Goal: Task Accomplishment & Management: Complete application form

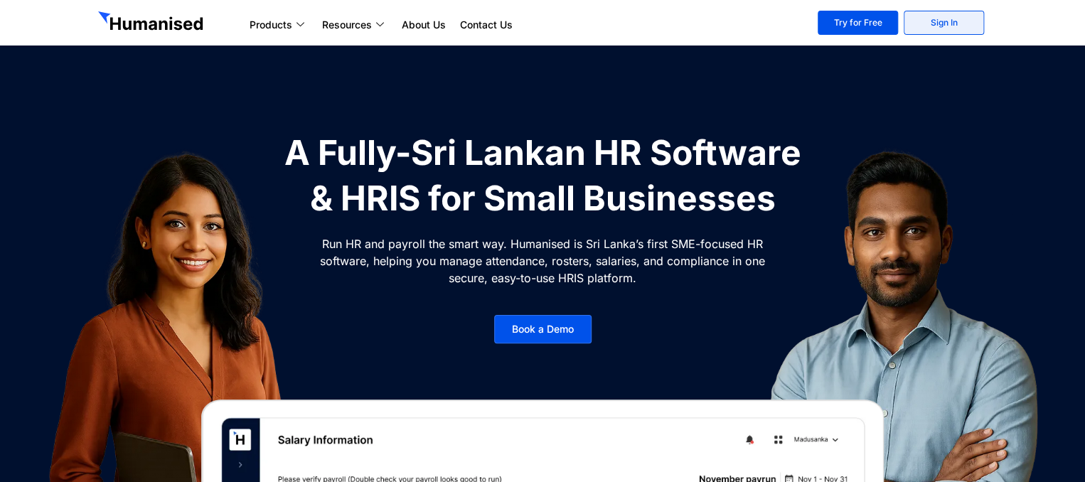
click at [930, 19] on link "Sign In" at bounding box center [943, 23] width 80 height 24
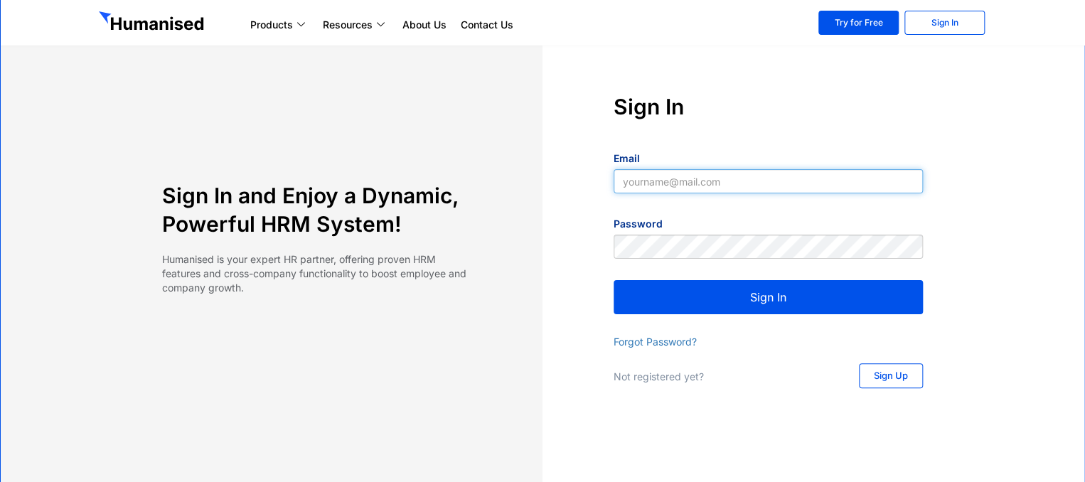
type input "[EMAIL_ADDRESS][DOMAIN_NAME]"
click at [833, 308] on button "Sign In" at bounding box center [767, 297] width 309 height 34
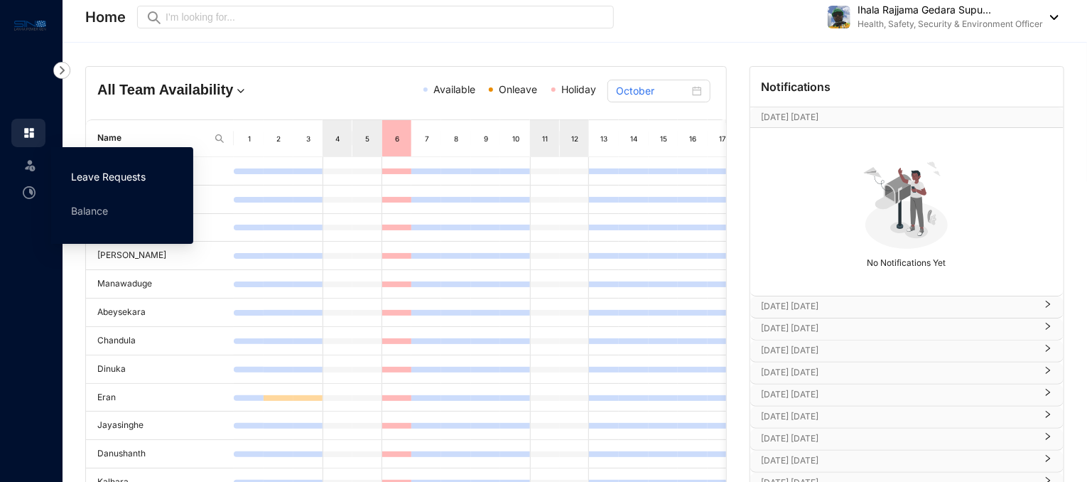
click at [102, 183] on link "Leave Requests" at bounding box center [108, 177] width 75 height 12
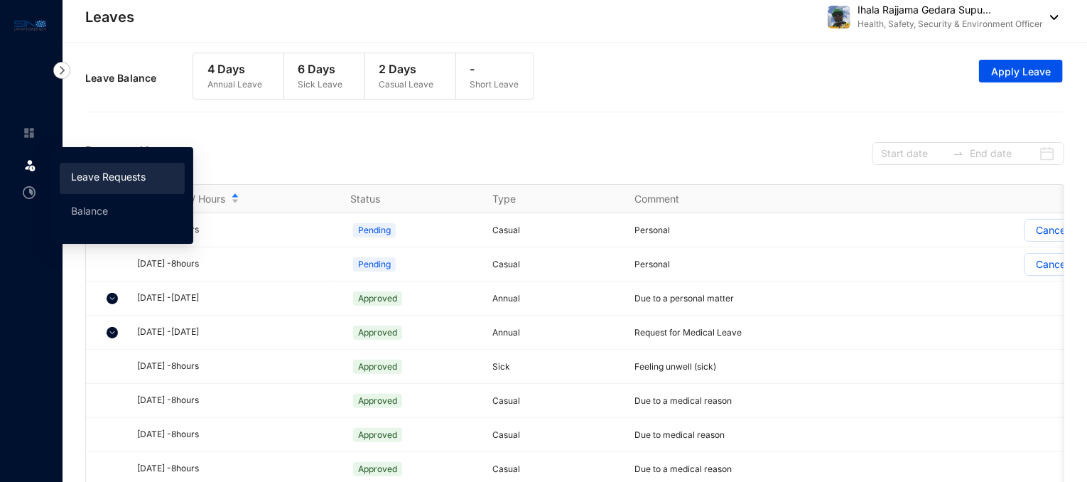
click at [114, 182] on link "Leave Requests" at bounding box center [108, 177] width 75 height 12
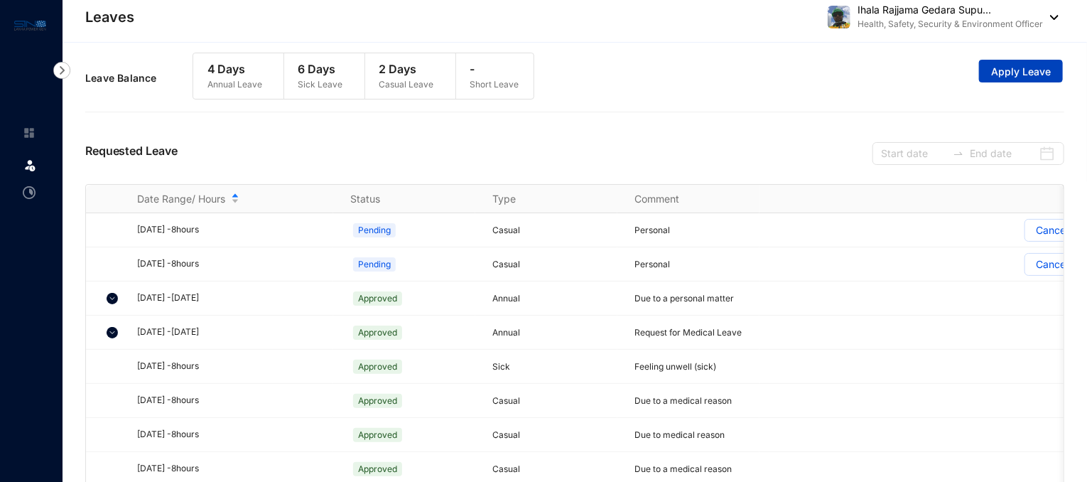
click at [995, 72] on span "Apply Leave" at bounding box center [1021, 72] width 60 height 14
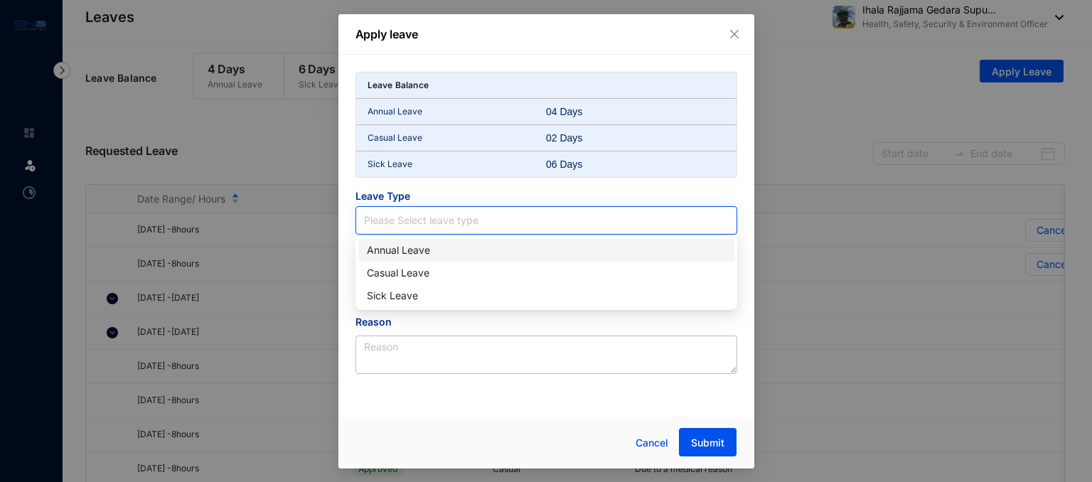
click at [435, 226] on input "search" at bounding box center [546, 220] width 365 height 27
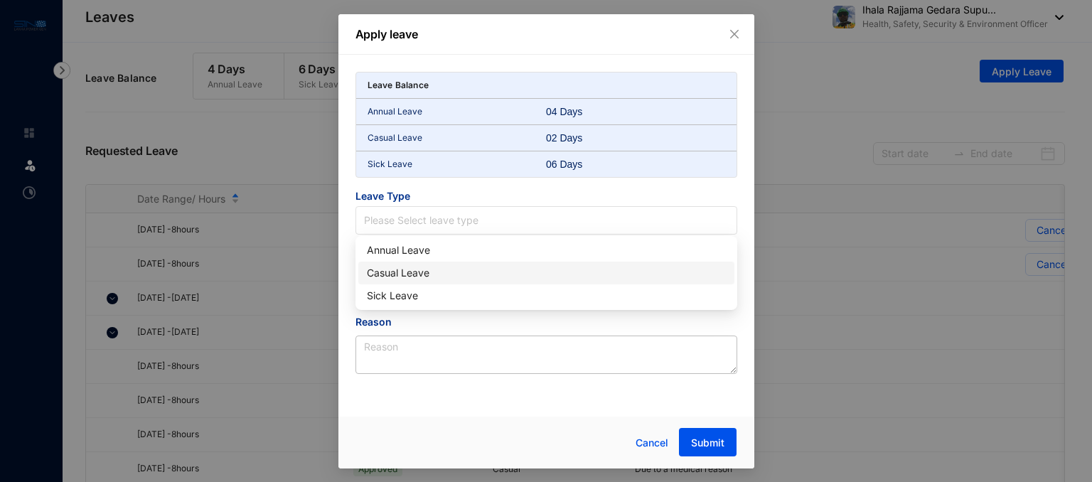
click at [412, 275] on div "Casual Leave" at bounding box center [546, 273] width 359 height 16
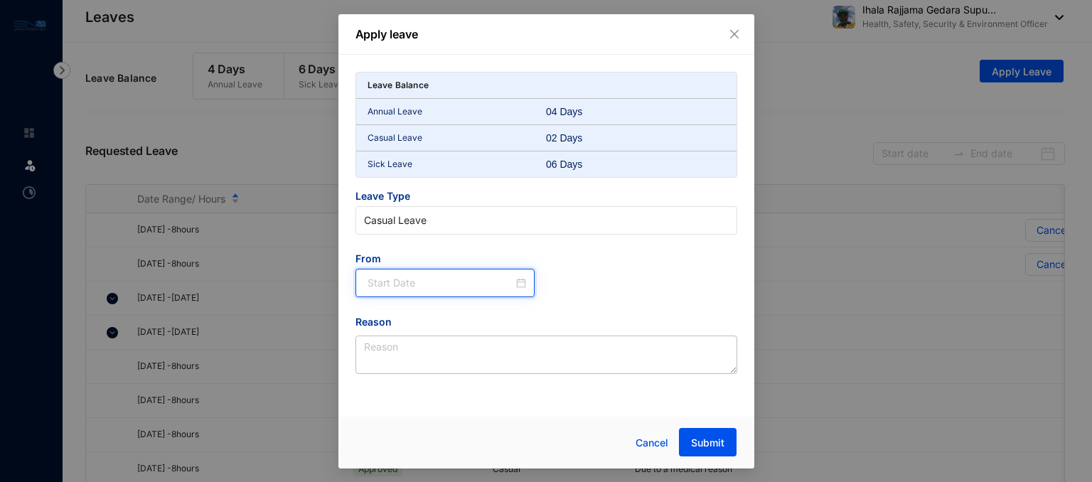
click at [412, 283] on input at bounding box center [440, 283] width 146 height 16
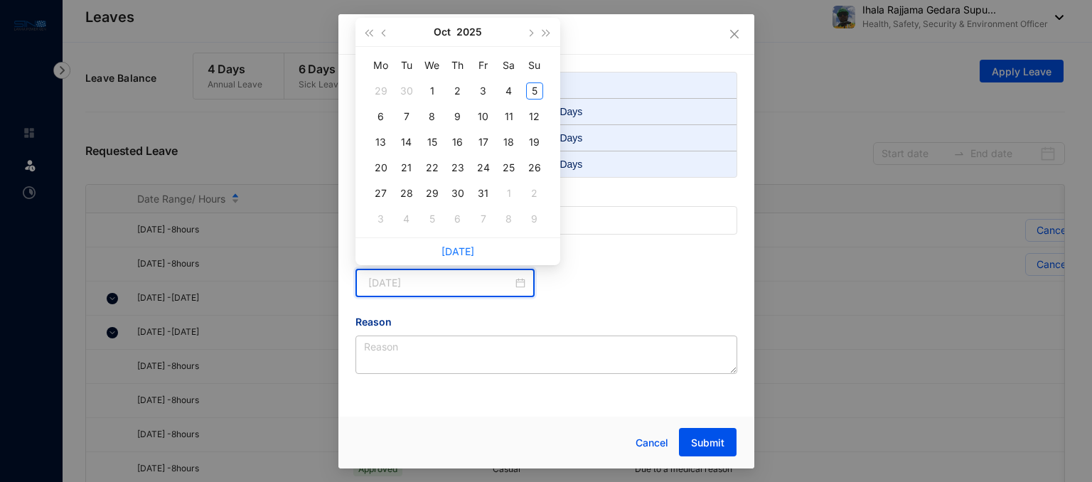
type input "2025-10-05"
type input "2025-10-10"
click at [486, 112] on div "10" at bounding box center [483, 116] width 17 height 17
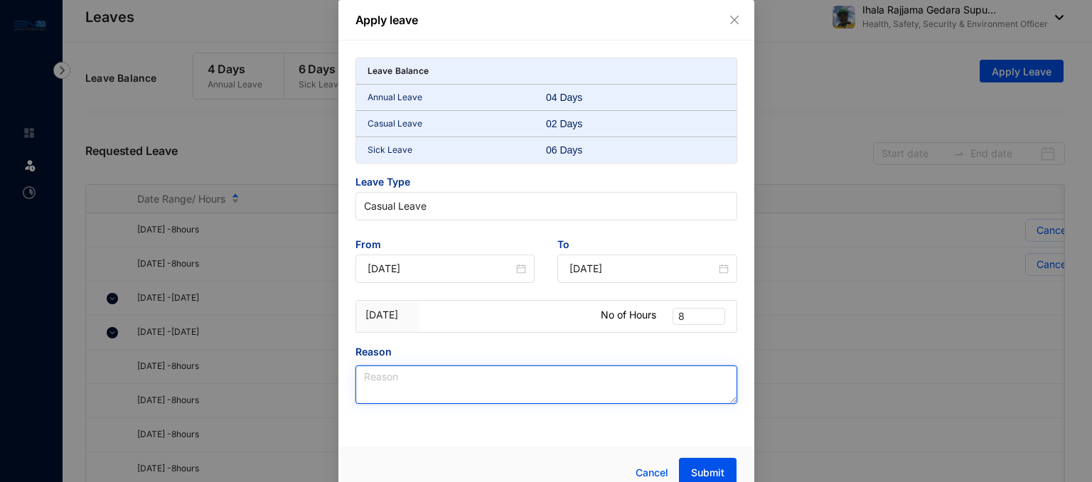
click at [617, 385] on textarea "Reason" at bounding box center [546, 384] width 382 height 38
type textarea "Due to Personal Reason"
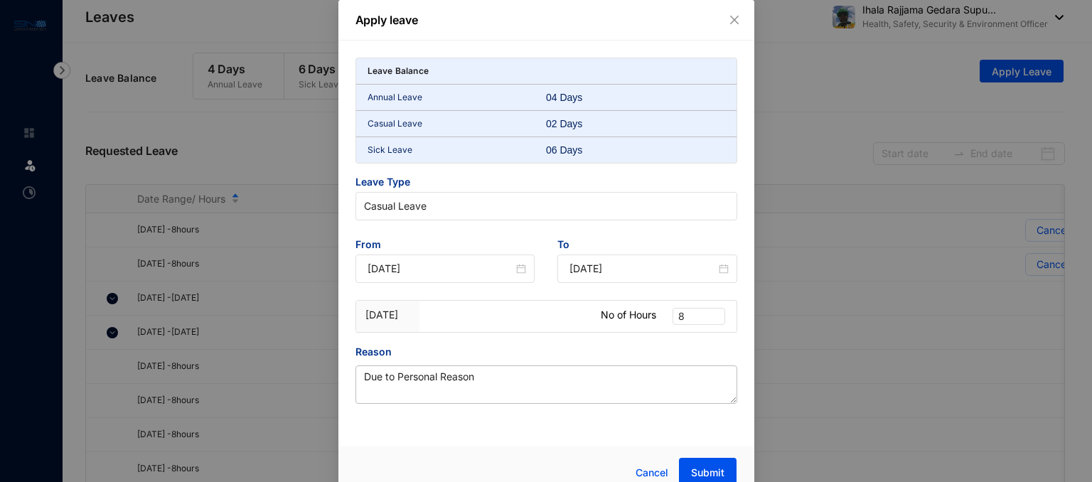
drag, startPoint x: 1058, startPoint y: 353, endPoint x: 980, endPoint y: 382, distance: 82.5
click at [1058, 383] on div "Apply leave Leave Balance Annual Leave 04 Days Casual Leave 02 Days Sick Leave …" at bounding box center [546, 241] width 1092 height 482
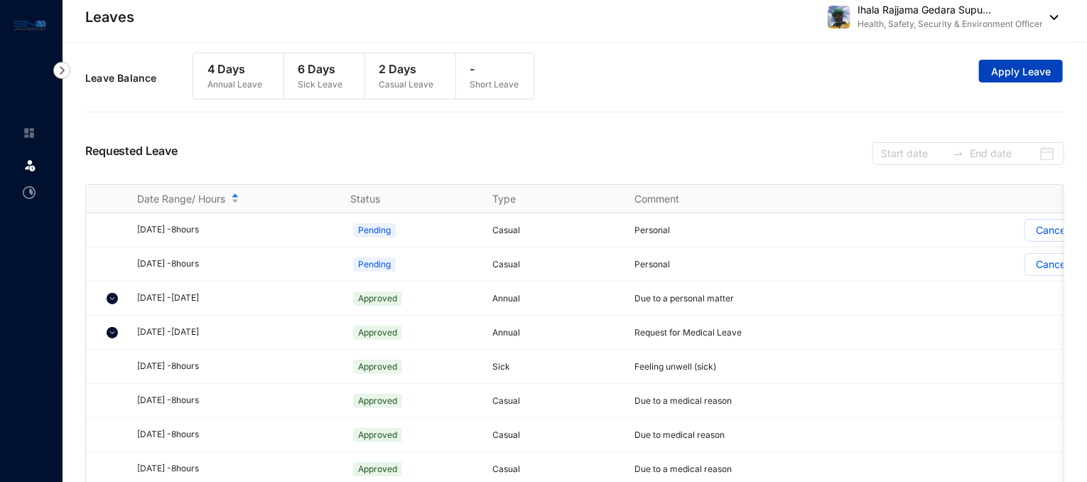
click at [1023, 75] on span "Apply Leave" at bounding box center [1021, 72] width 60 height 14
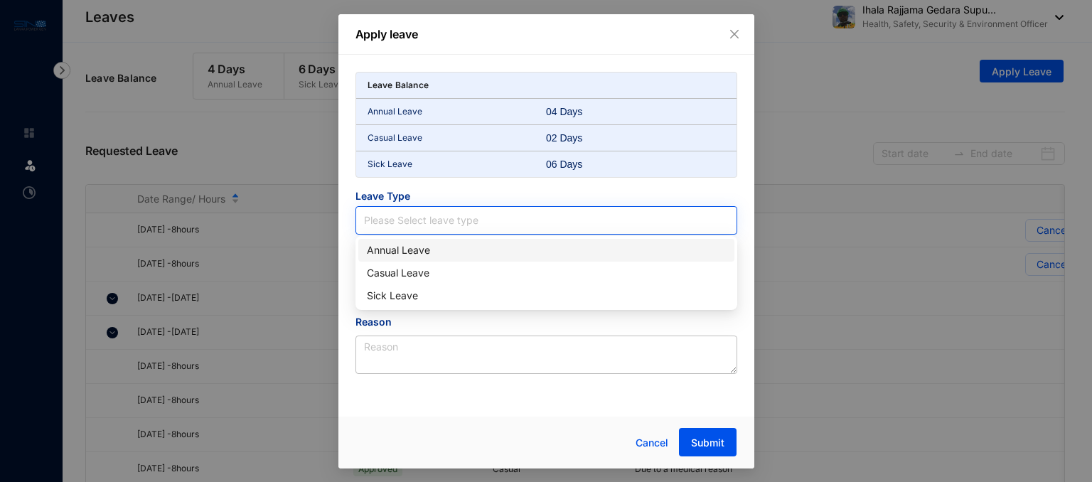
click at [525, 220] on input "search" at bounding box center [546, 220] width 365 height 27
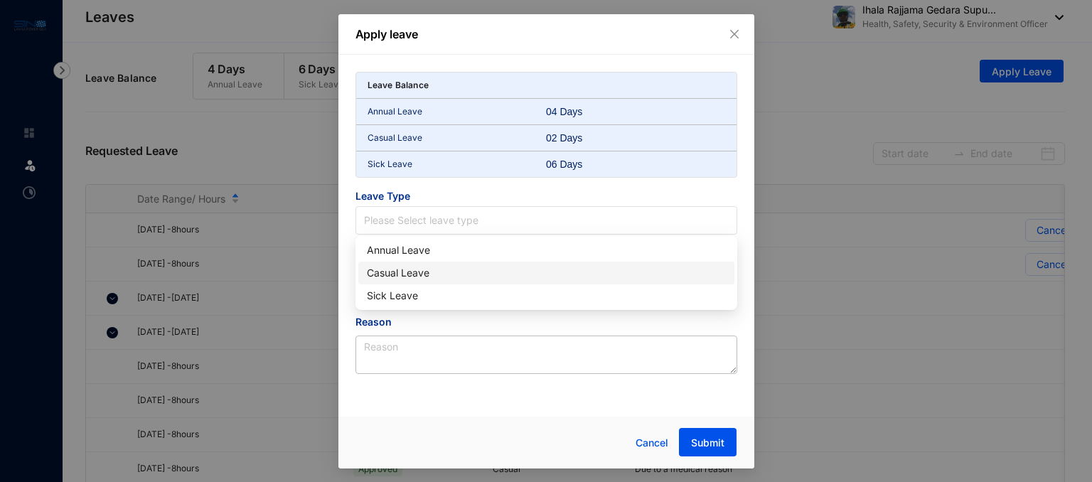
click at [466, 279] on div "Casual Leave" at bounding box center [546, 273] width 359 height 16
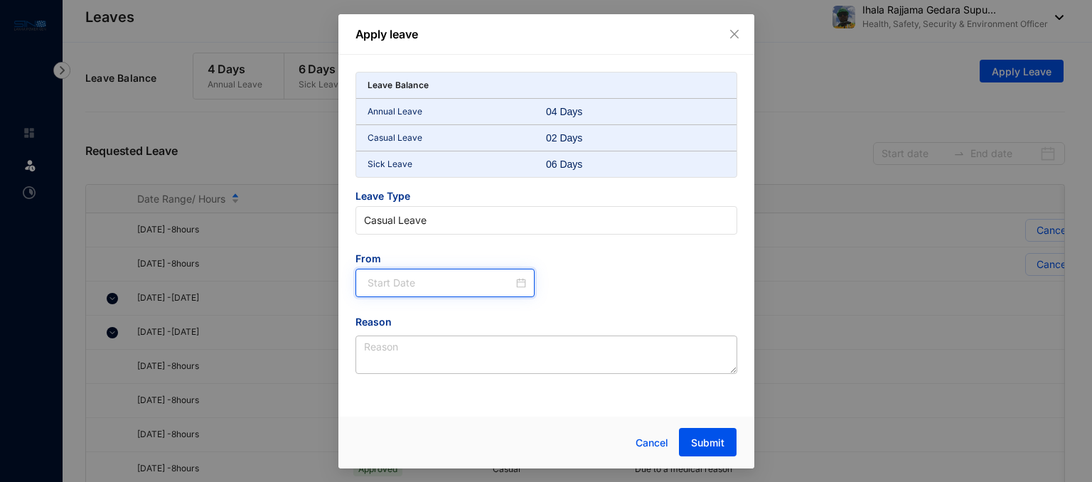
click at [461, 275] on input at bounding box center [440, 283] width 146 height 16
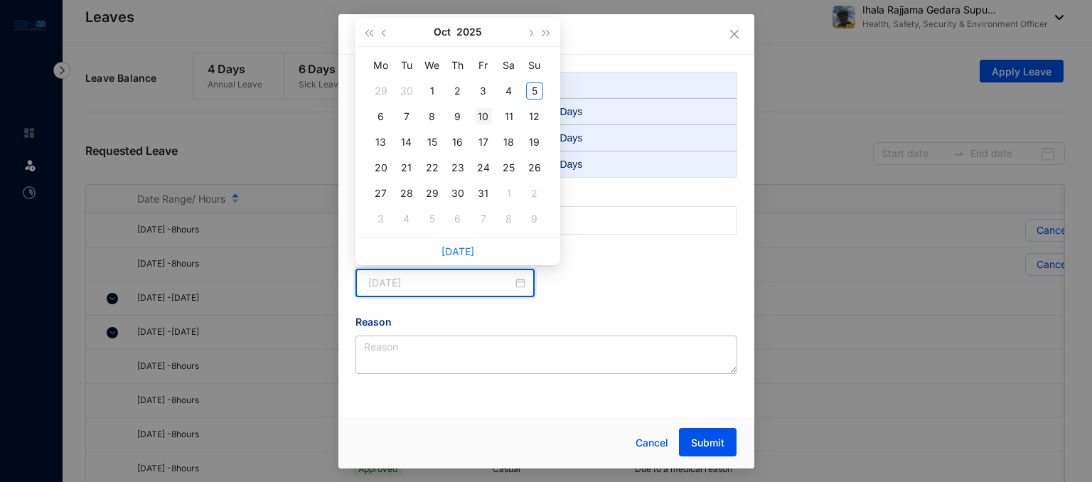
type input "2025-10-10"
click at [483, 109] on div "10" at bounding box center [483, 116] width 17 height 17
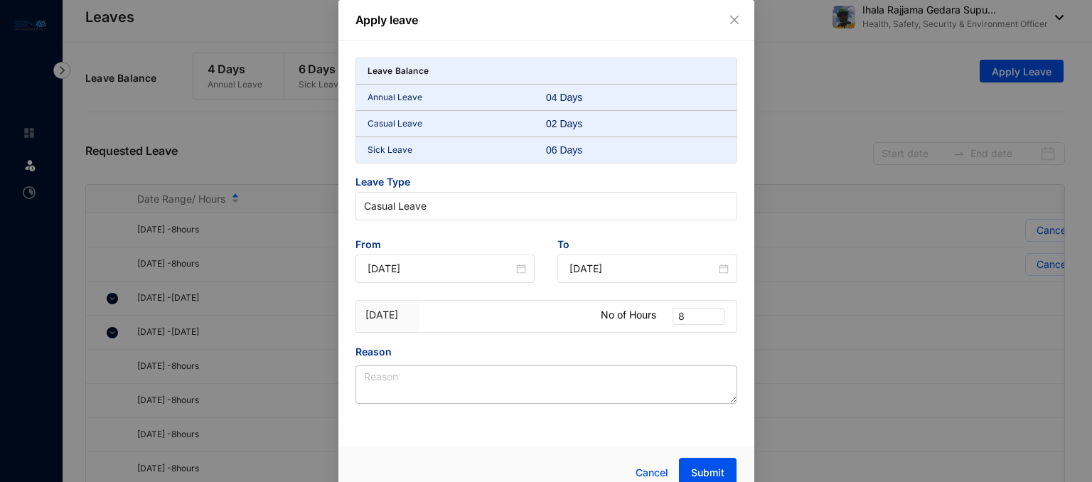
click at [480, 407] on div "Leave Balance Annual Leave 04 Days Casual Leave 02 Days Sick Leave 06 Days Leav…" at bounding box center [546, 239] width 416 height 397
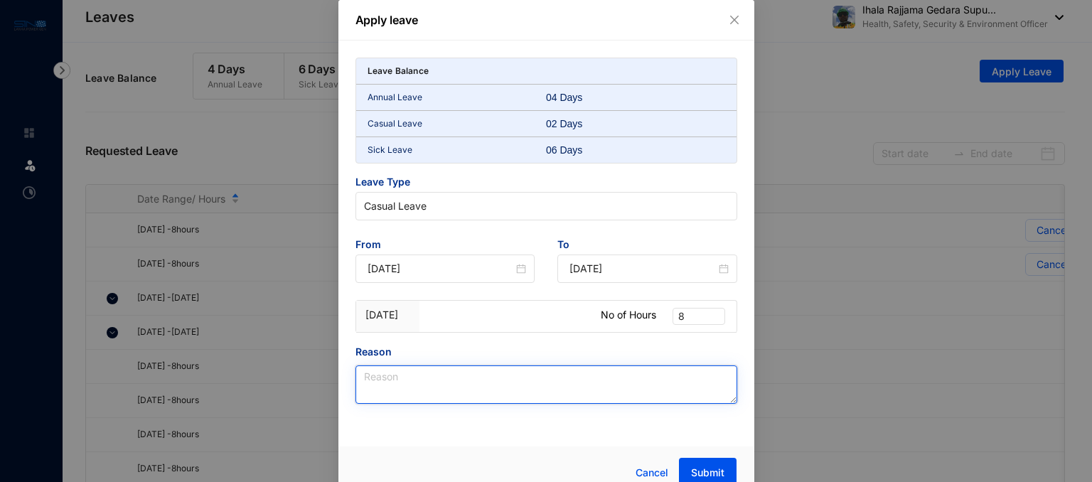
click at [476, 384] on textarea "Reason" at bounding box center [546, 384] width 382 height 38
type textarea "Due to a medical reason"
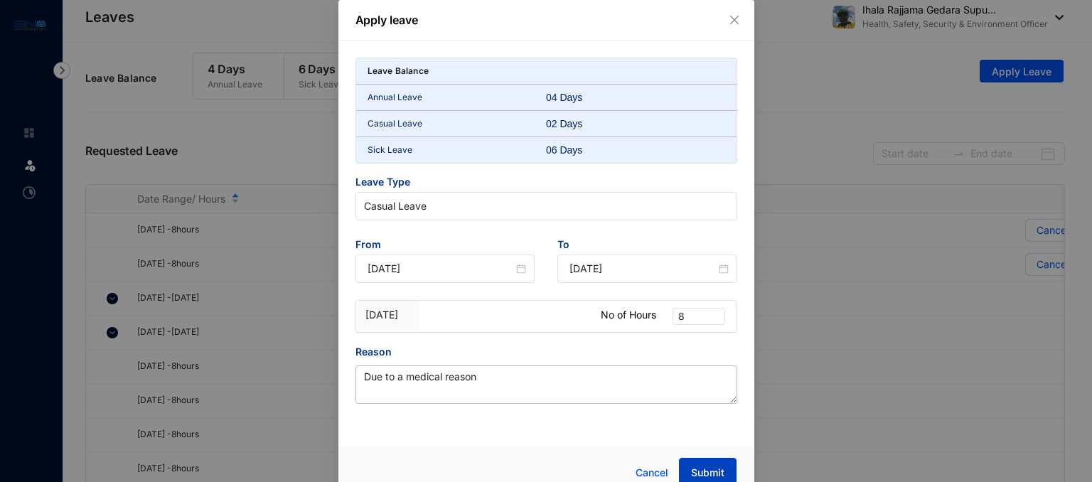
click at [712, 466] on span "Submit" at bounding box center [707, 473] width 33 height 14
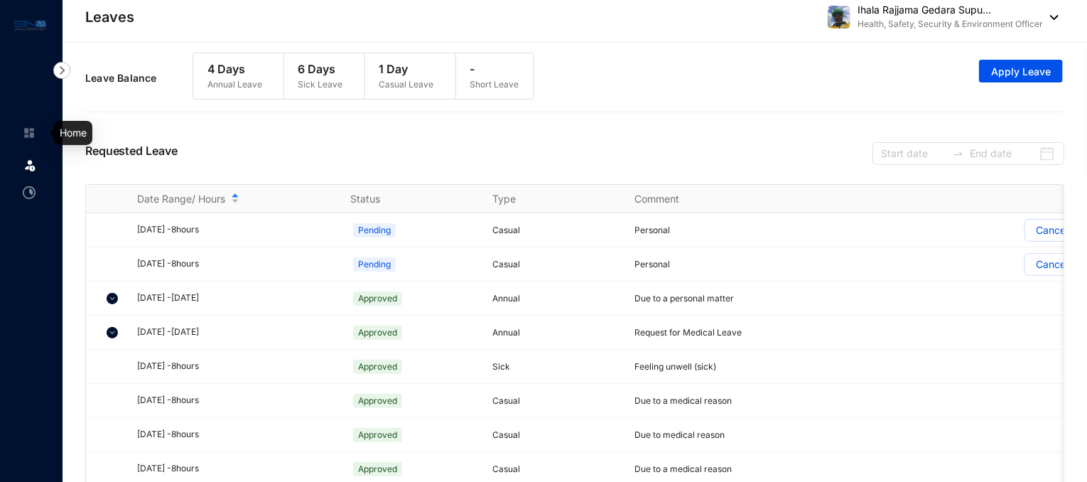
click at [38, 137] on link at bounding box center [41, 133] width 36 height 14
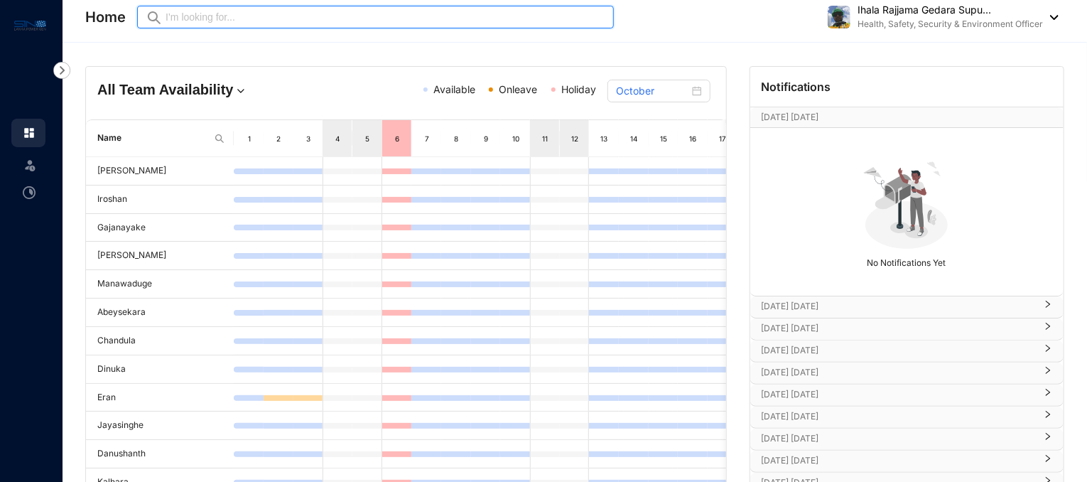
click at [333, 14] on input "text" at bounding box center [386, 17] width 440 height 16
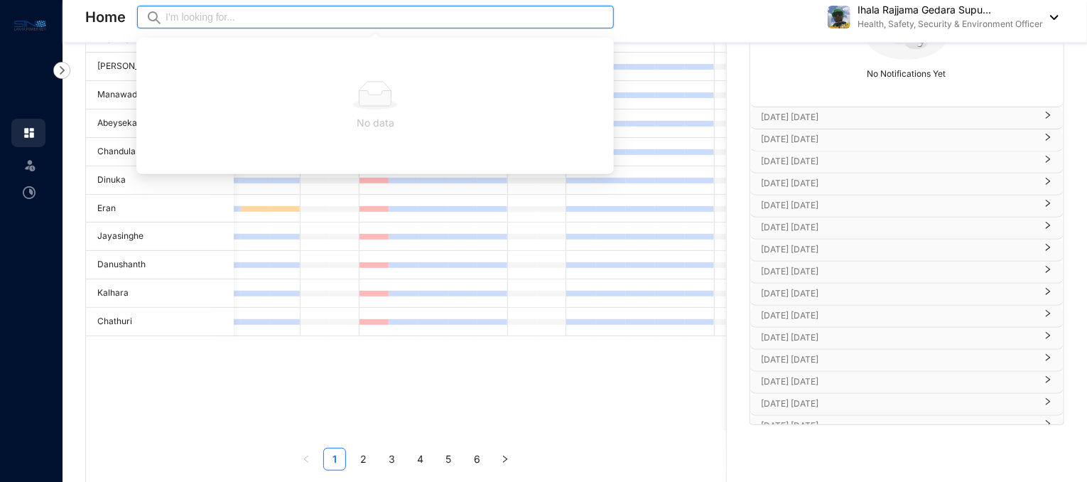
scroll to position [0, 28]
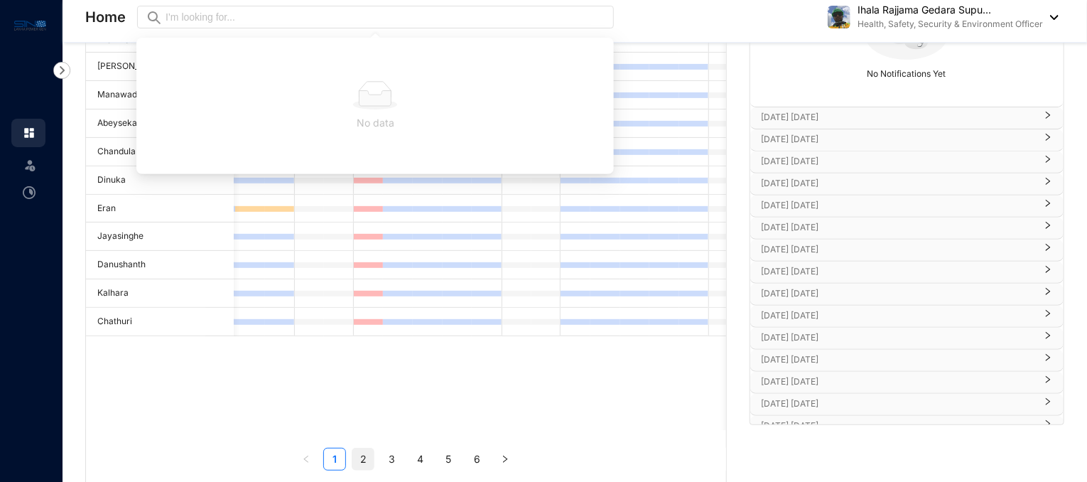
click at [367, 451] on link "2" at bounding box center [363, 458] width 21 height 21
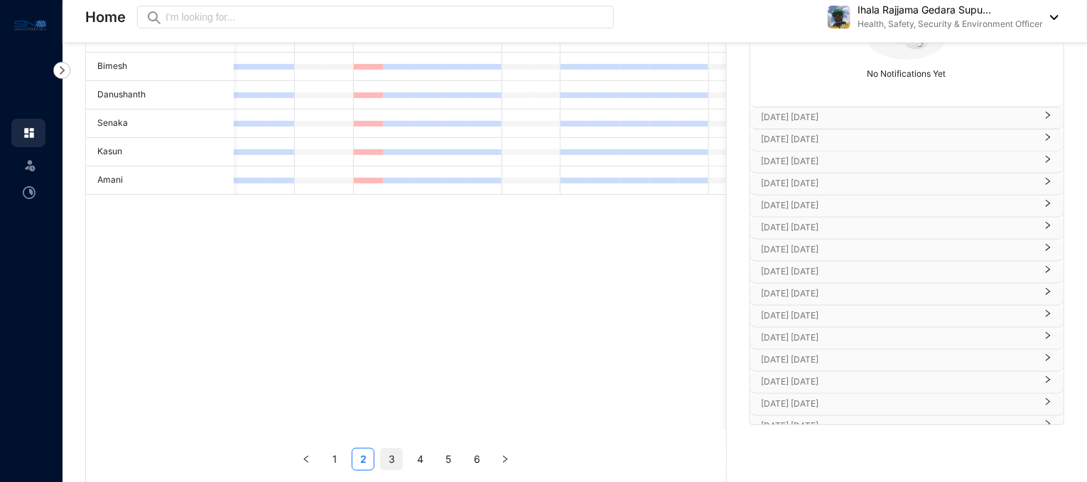
click at [390, 461] on link "3" at bounding box center [391, 458] width 21 height 21
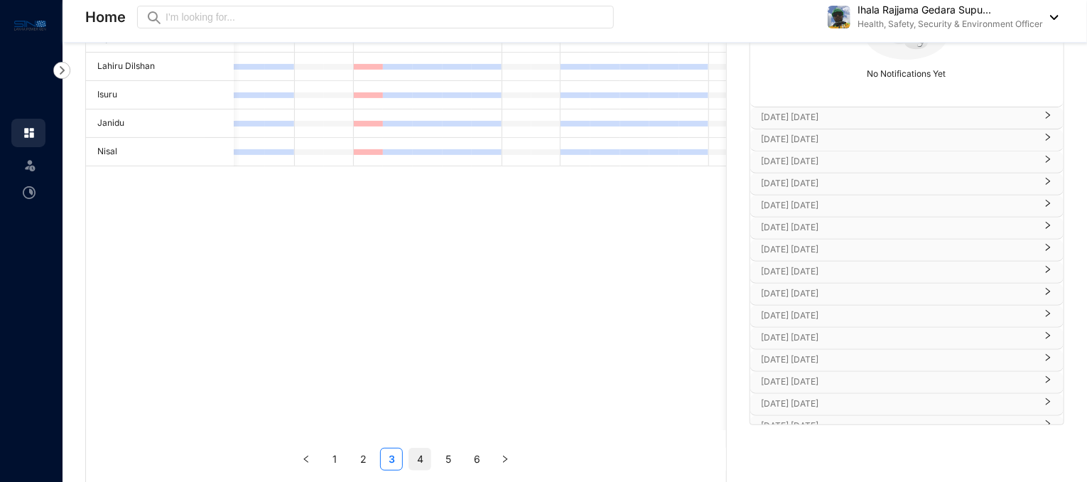
click at [426, 456] on link "4" at bounding box center [419, 458] width 21 height 21
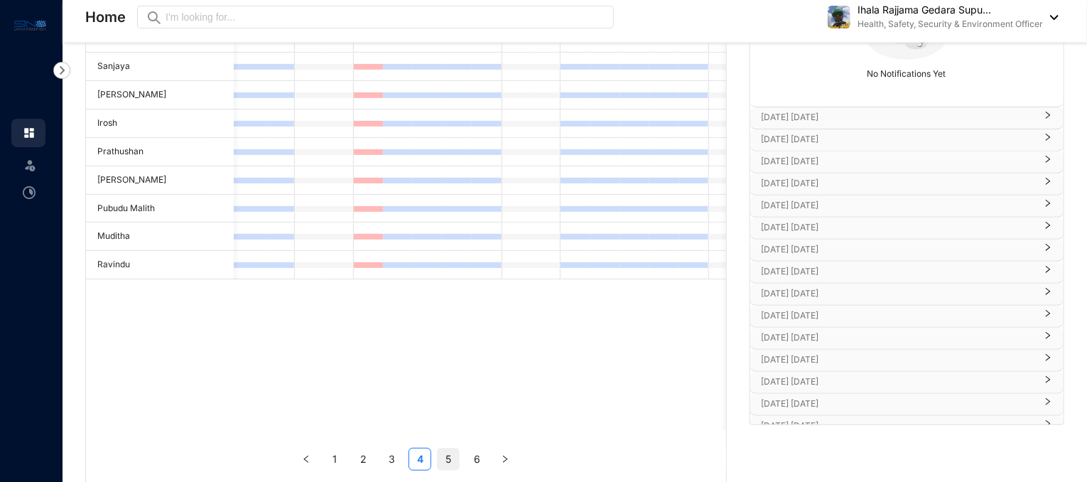
click at [455, 464] on link "5" at bounding box center [448, 458] width 21 height 21
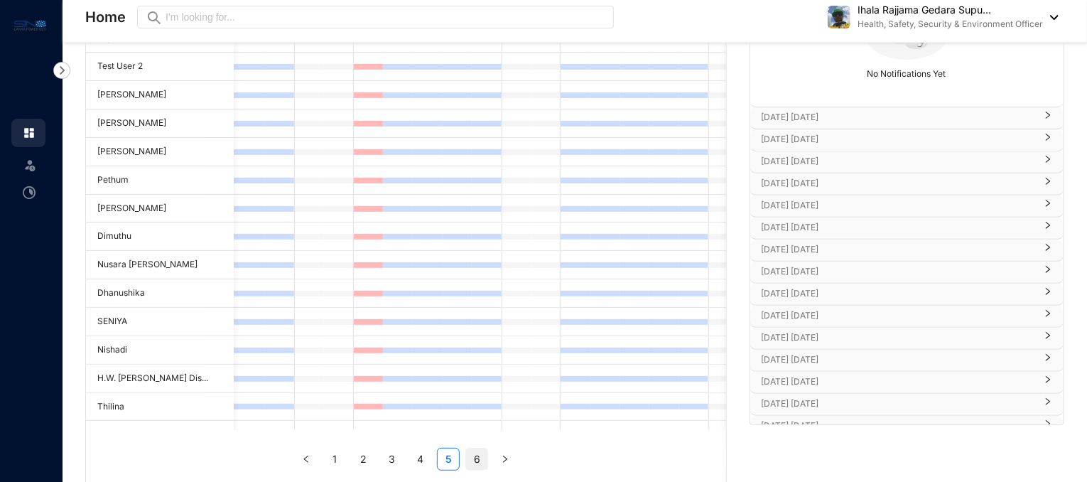
click at [482, 465] on link "6" at bounding box center [476, 458] width 21 height 21
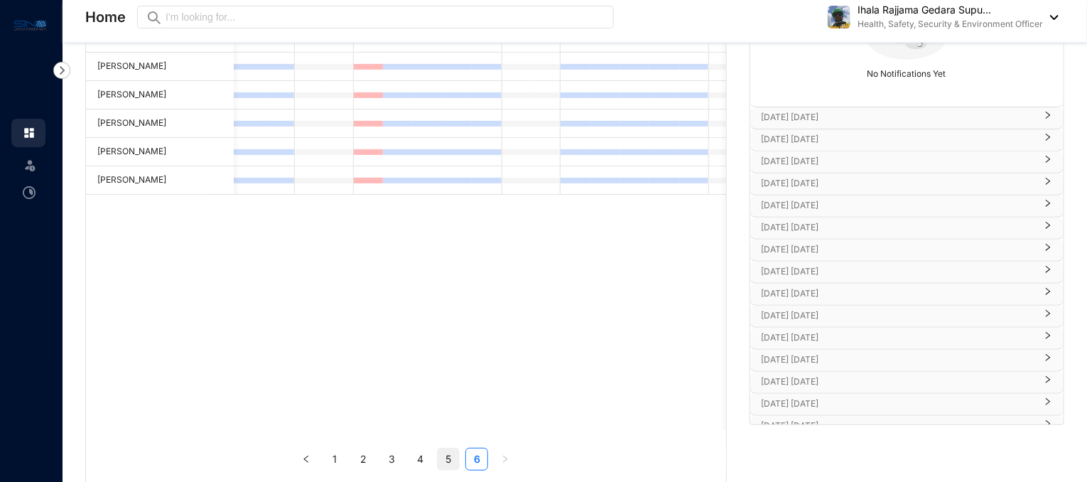
click at [449, 456] on link "5" at bounding box center [448, 458] width 21 height 21
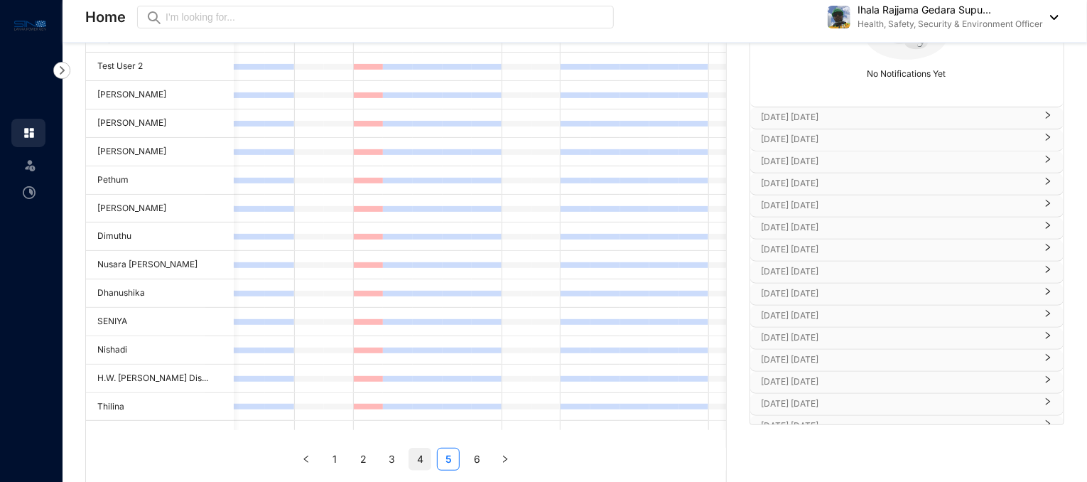
click at [415, 458] on link "4" at bounding box center [419, 458] width 21 height 21
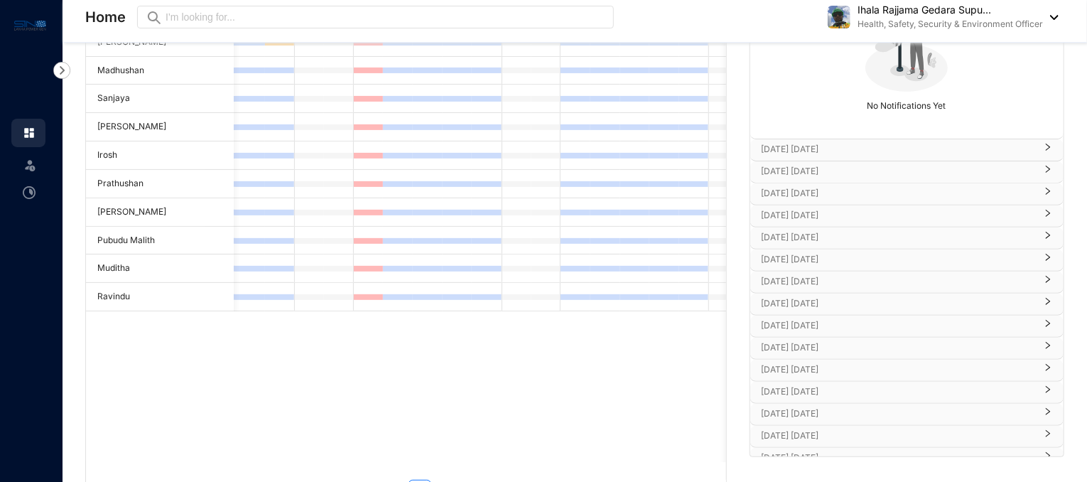
scroll to position [218, 0]
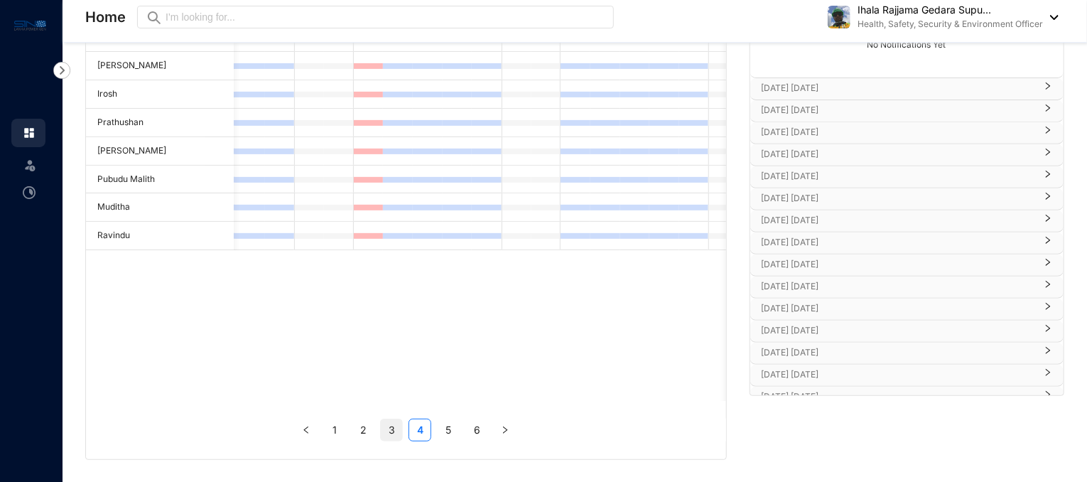
click at [388, 436] on link "3" at bounding box center [391, 429] width 21 height 21
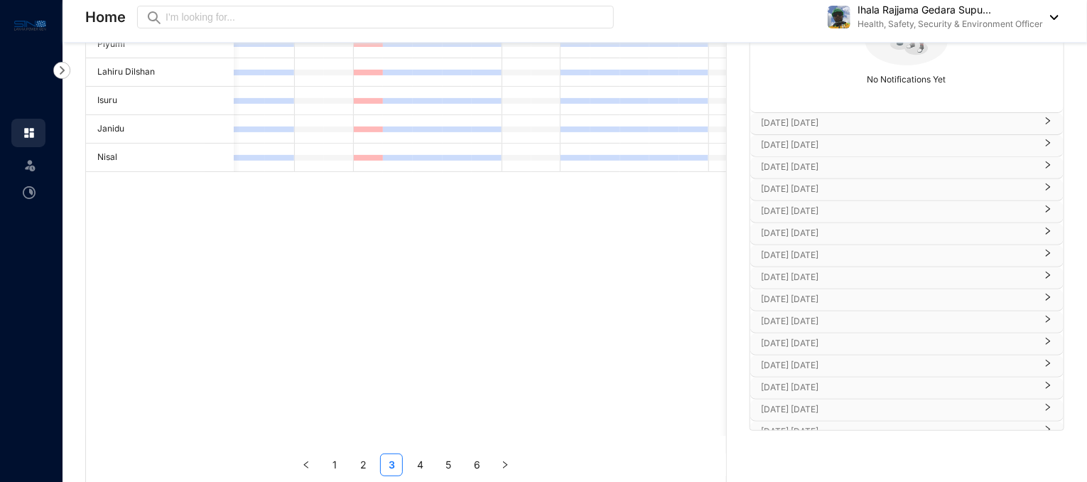
scroll to position [198, 0]
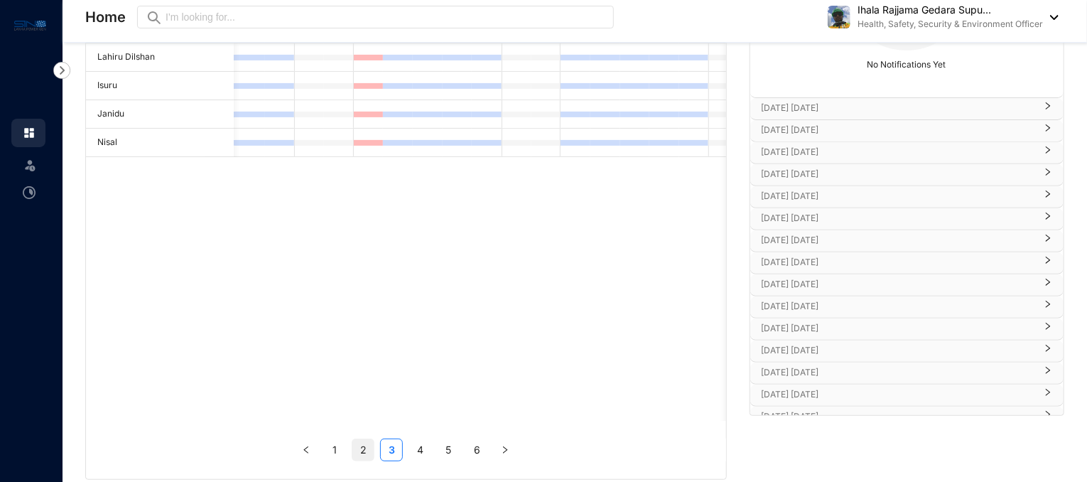
click at [366, 446] on link "2" at bounding box center [363, 449] width 21 height 21
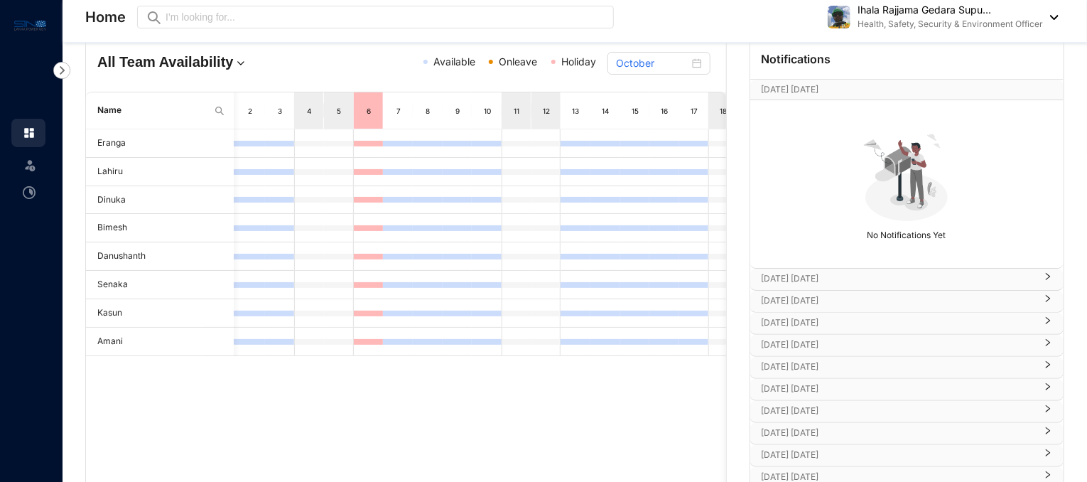
scroll to position [218, 0]
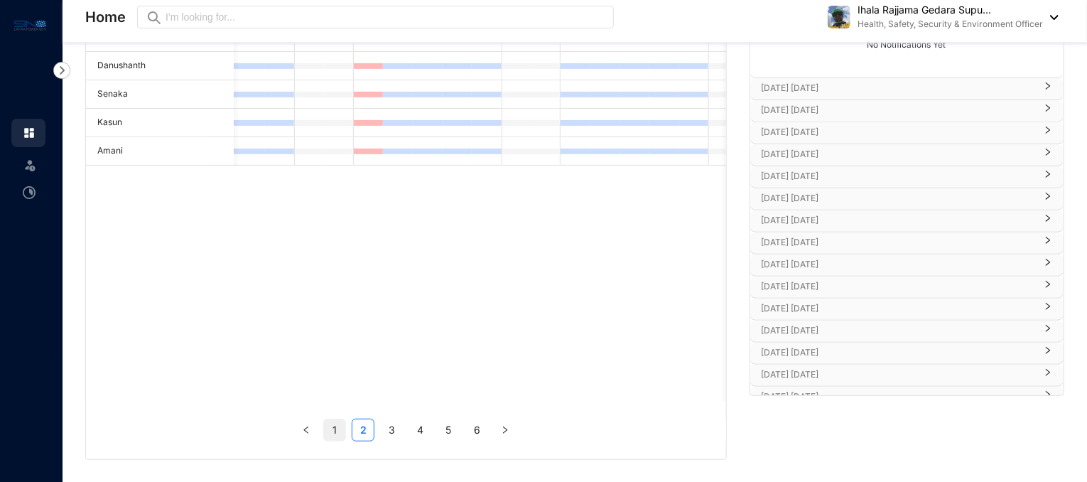
click at [335, 433] on link "1" at bounding box center [334, 429] width 21 height 21
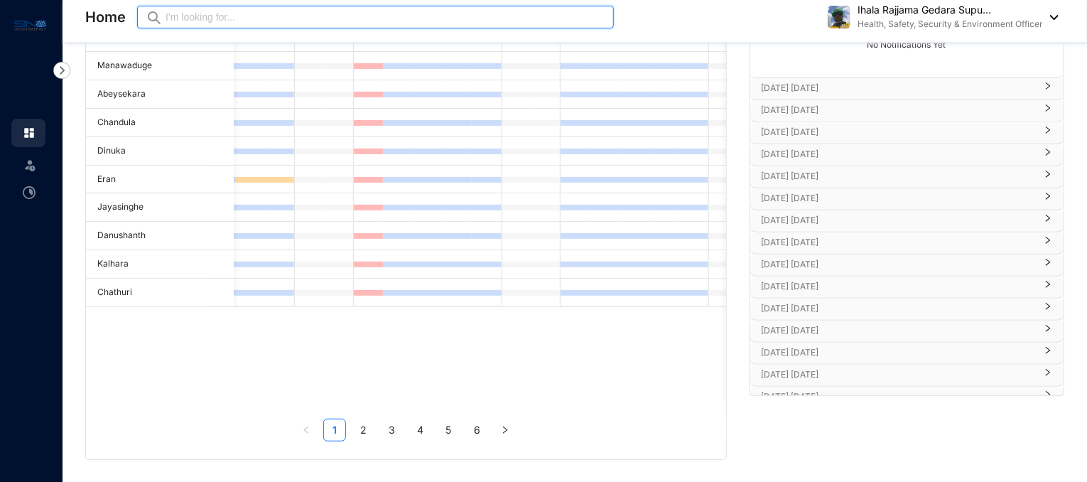
click at [355, 20] on input "text" at bounding box center [386, 17] width 440 height 16
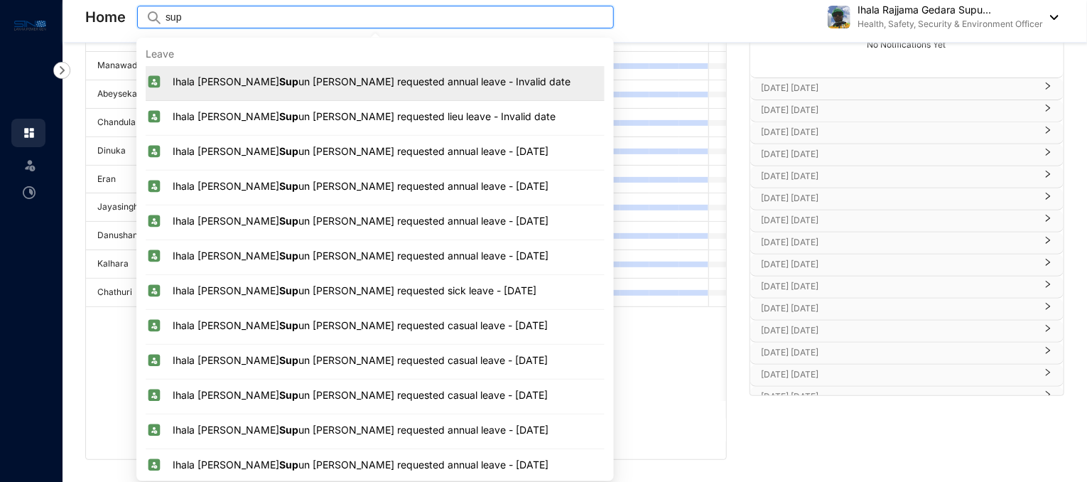
type input "sup"
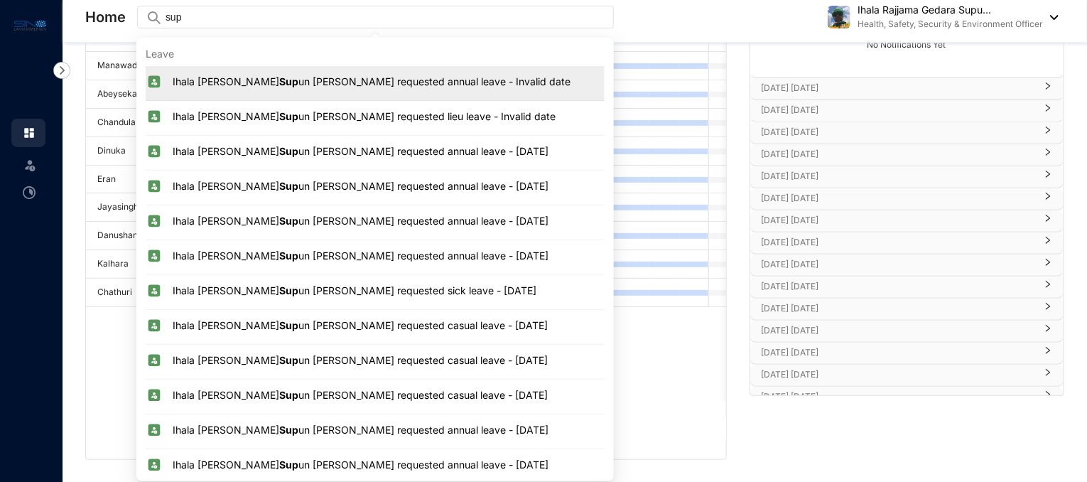
click at [429, 77] on span "un Sameera Bandara requested annual leave - Invalid date" at bounding box center [435, 81] width 272 height 12
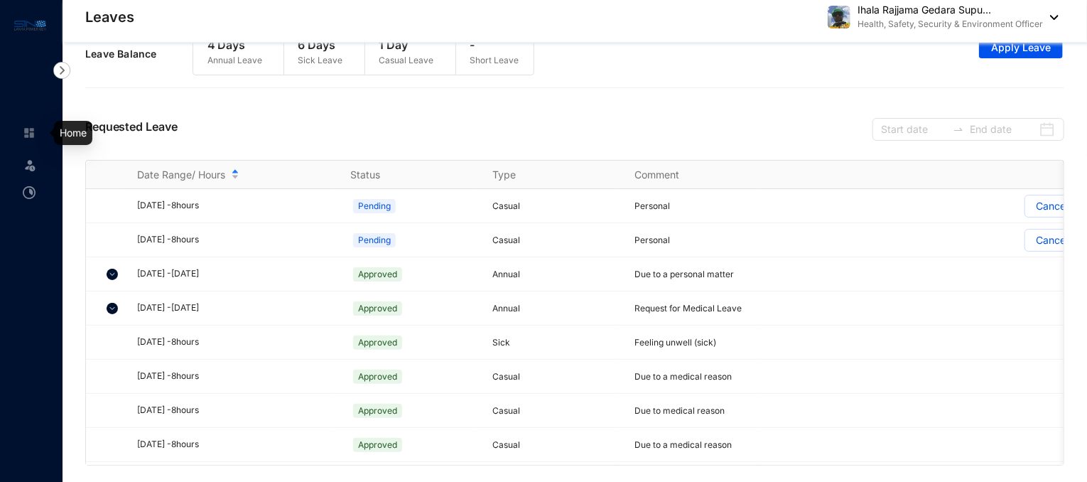
click at [30, 139] on link at bounding box center [41, 133] width 36 height 14
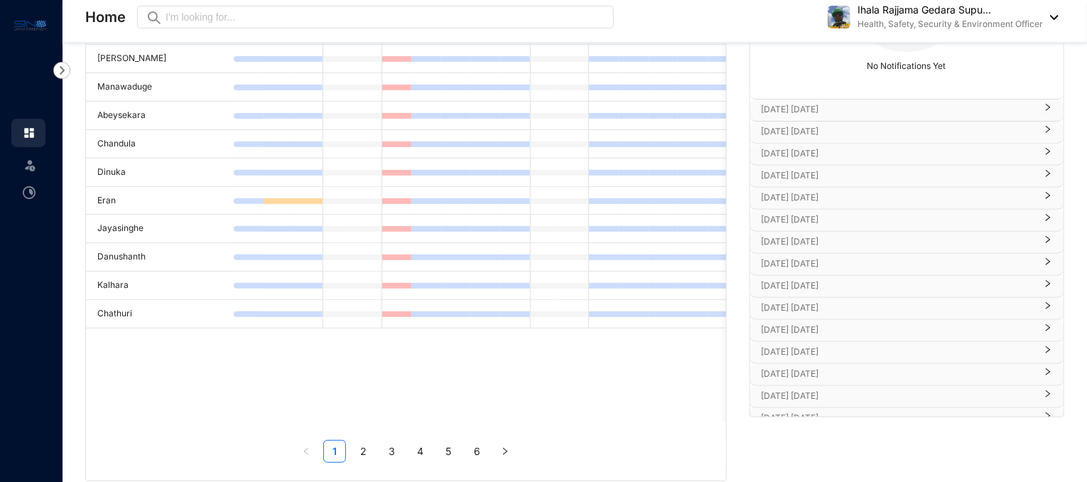
scroll to position [218, 0]
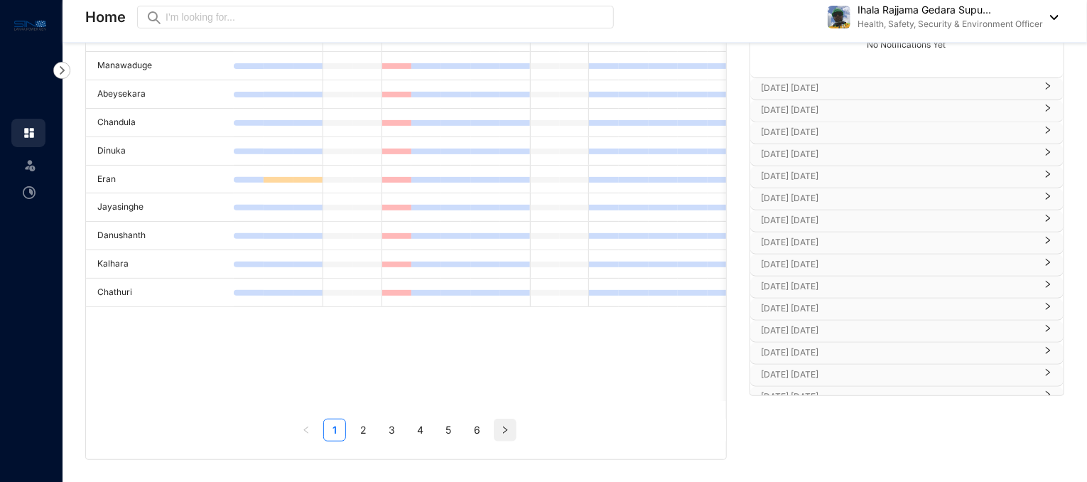
click at [508, 431] on icon "right" at bounding box center [505, 430] width 9 height 9
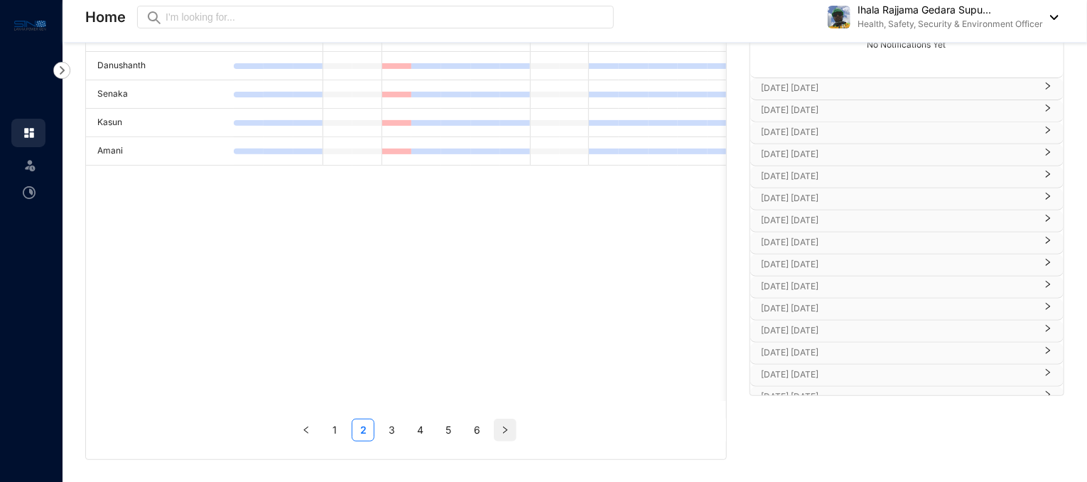
click at [508, 431] on icon "right" at bounding box center [505, 430] width 9 height 9
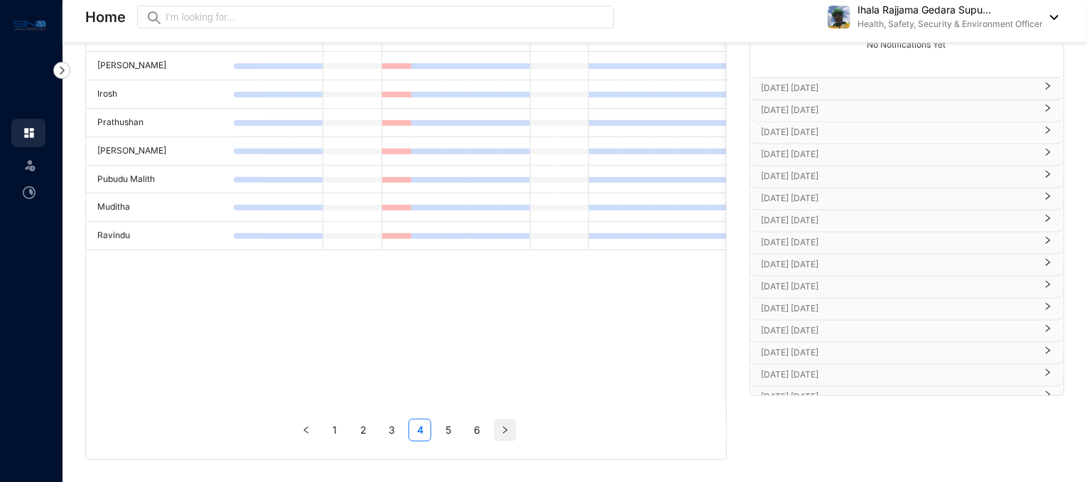
click at [508, 431] on icon "right" at bounding box center [505, 430] width 9 height 9
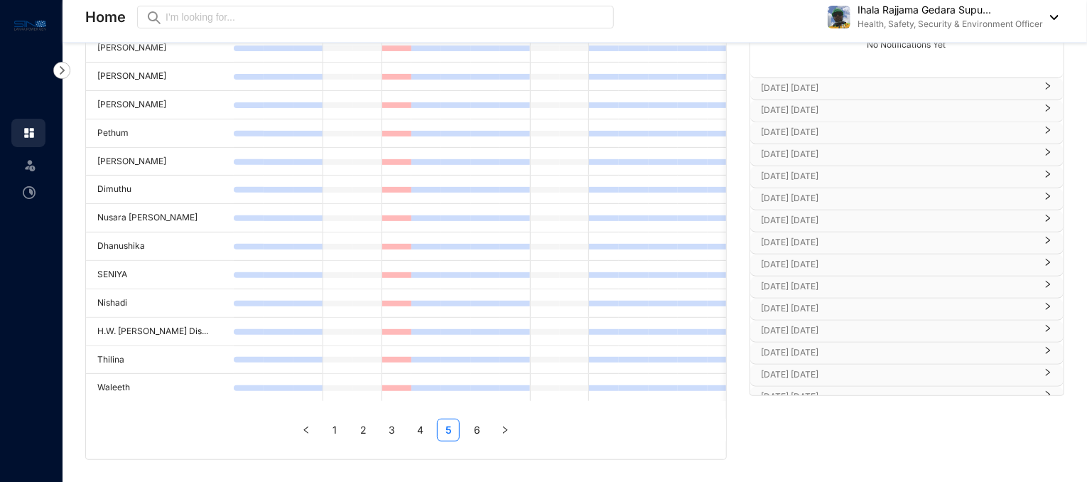
scroll to position [0, 0]
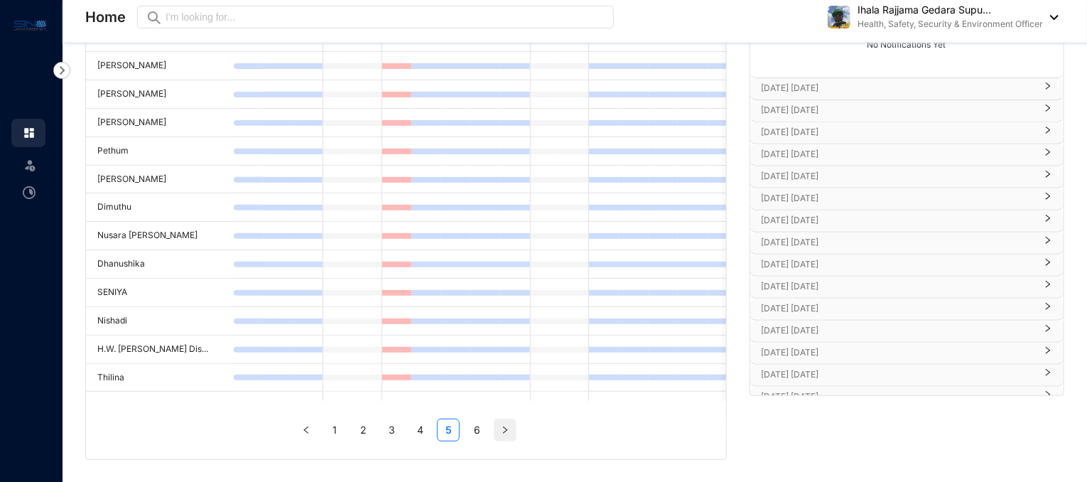
click at [512, 433] on button "button" at bounding box center [505, 430] width 23 height 23
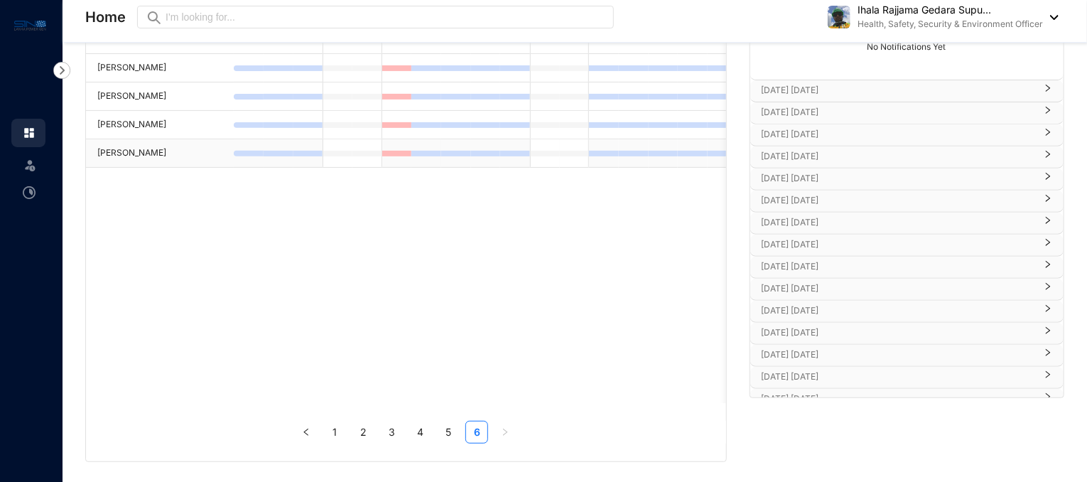
scroll to position [218, 0]
click at [449, 430] on link "5" at bounding box center [448, 429] width 21 height 21
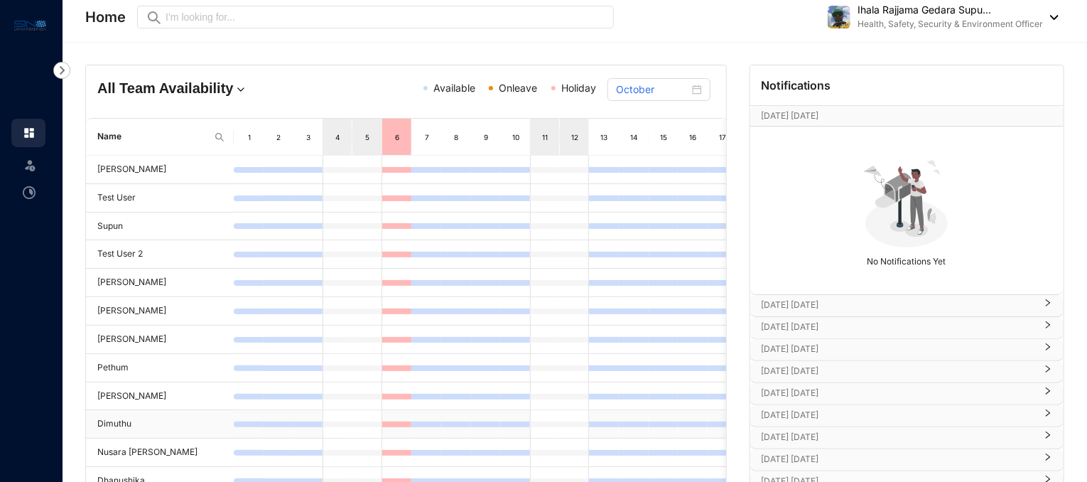
scroll to position [0, 0]
click at [372, 225] on div at bounding box center [367, 228] width 29 height 6
